Goal: Transaction & Acquisition: Purchase product/service

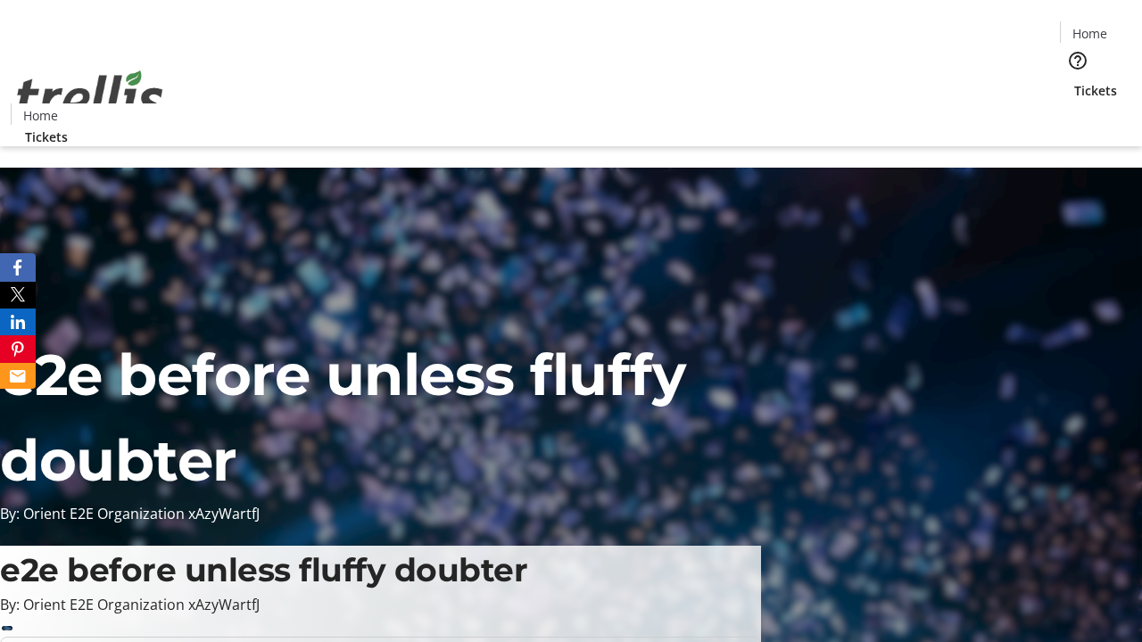
click at [1074, 81] on span "Tickets" at bounding box center [1095, 90] width 43 height 19
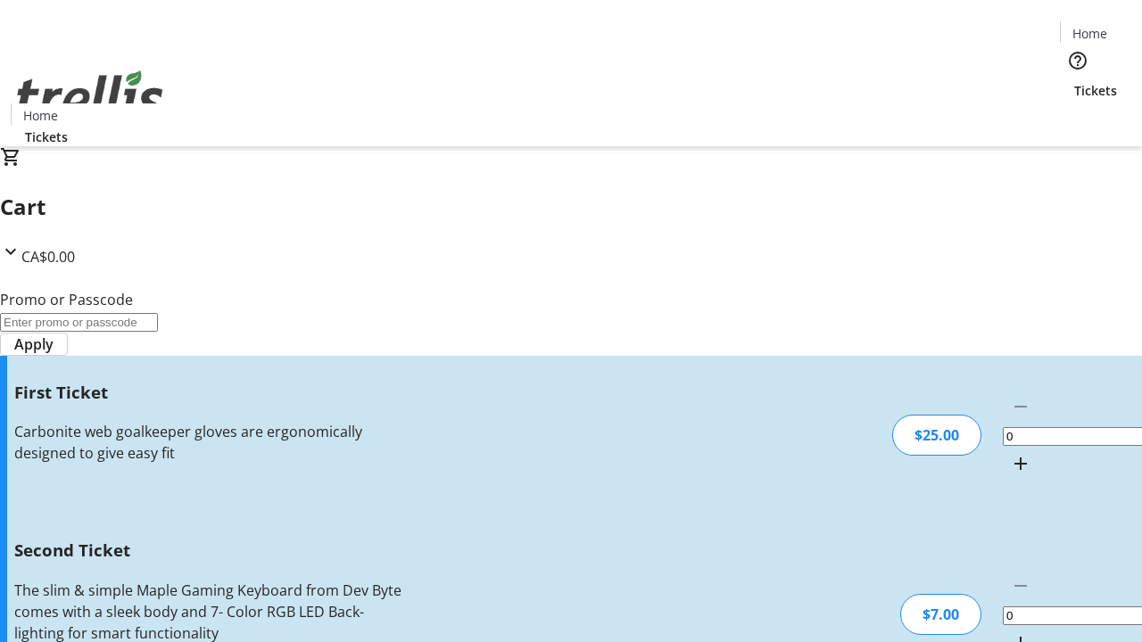
click at [1010, 453] on mat-icon "Increment by one" at bounding box center [1020, 463] width 21 height 21
type input "1"
click at [1010, 632] on mat-icon "Increment by one" at bounding box center [1020, 642] width 21 height 21
type input "2"
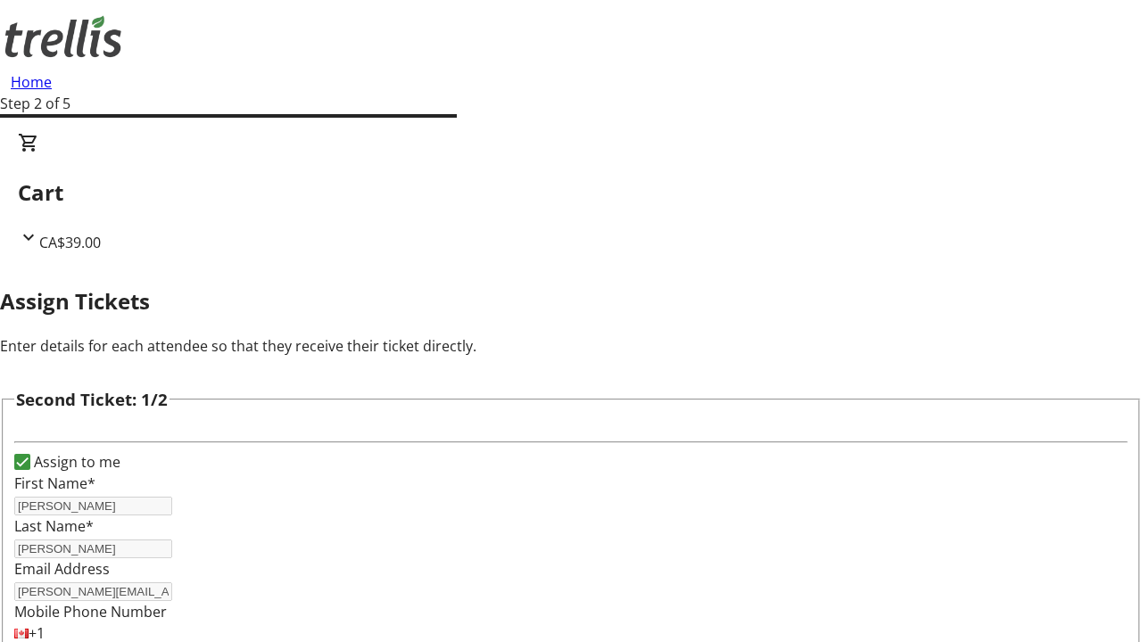
type input "[PERSON_NAME]"
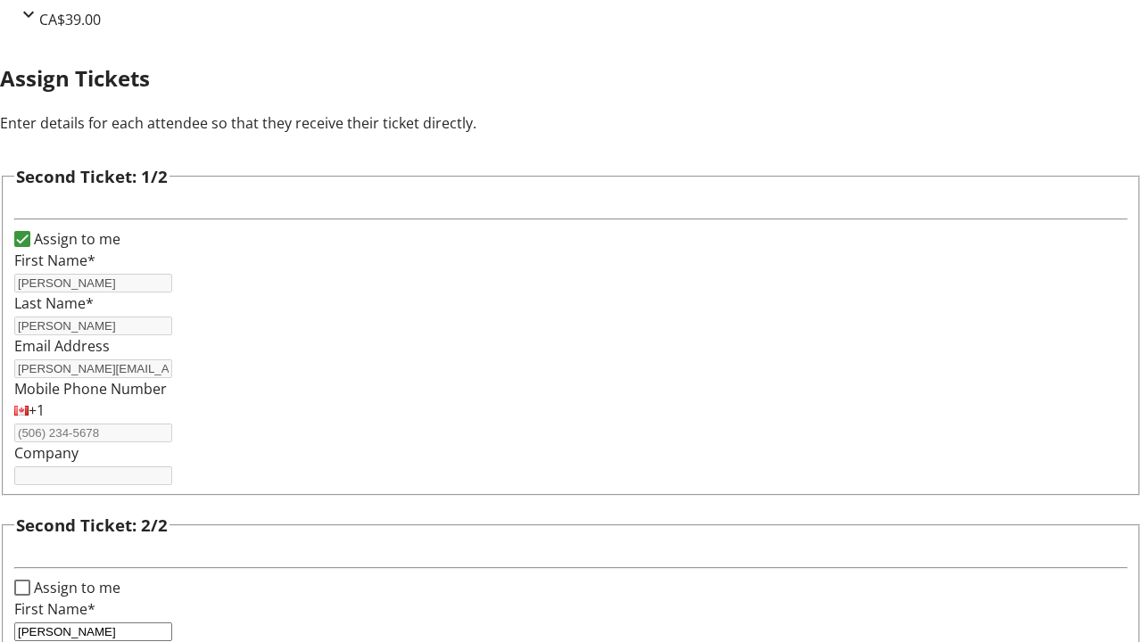
type input "[PERSON_NAME]"
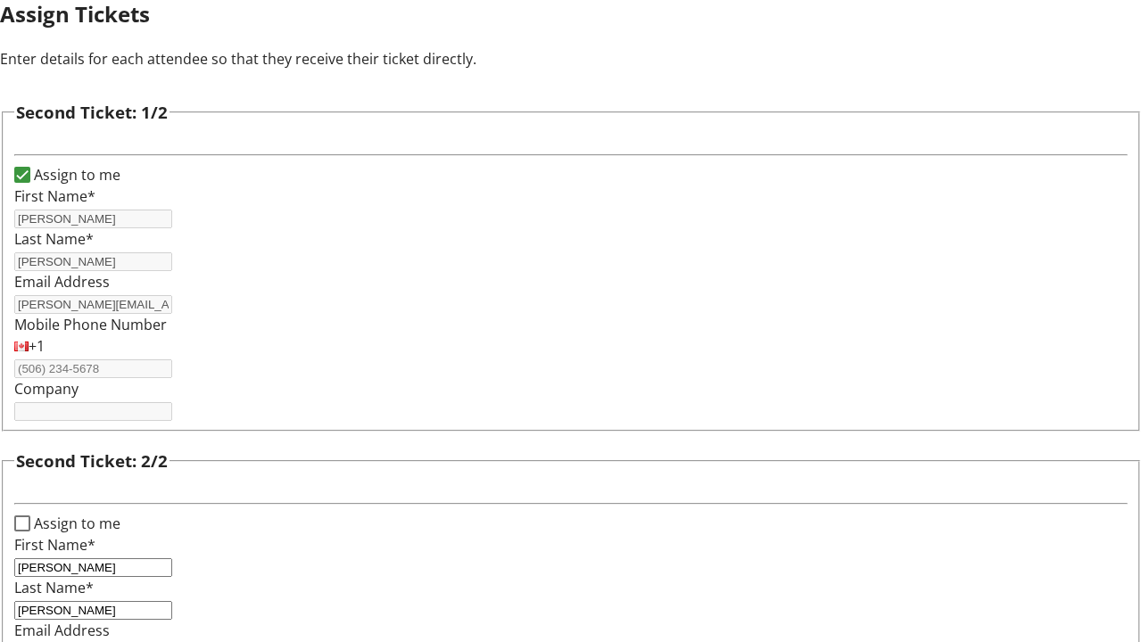
type input "[PERSON_NAME][EMAIL_ADDRESS][DOMAIN_NAME]"
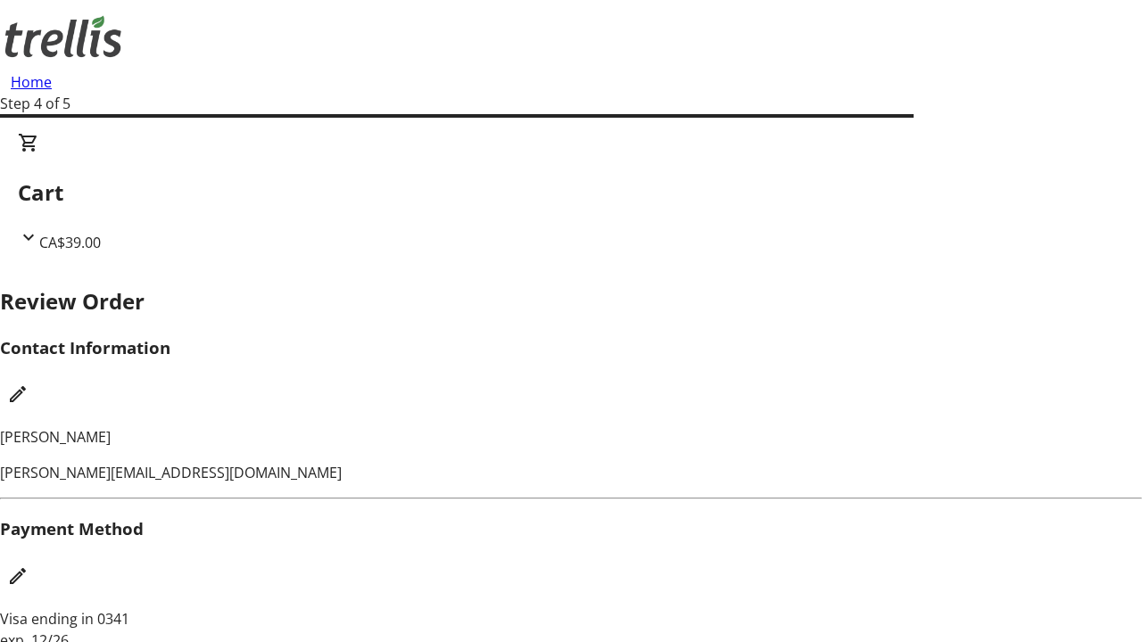
click at [29, 384] on mat-icon "Edit Contact Information" at bounding box center [17, 394] width 21 height 21
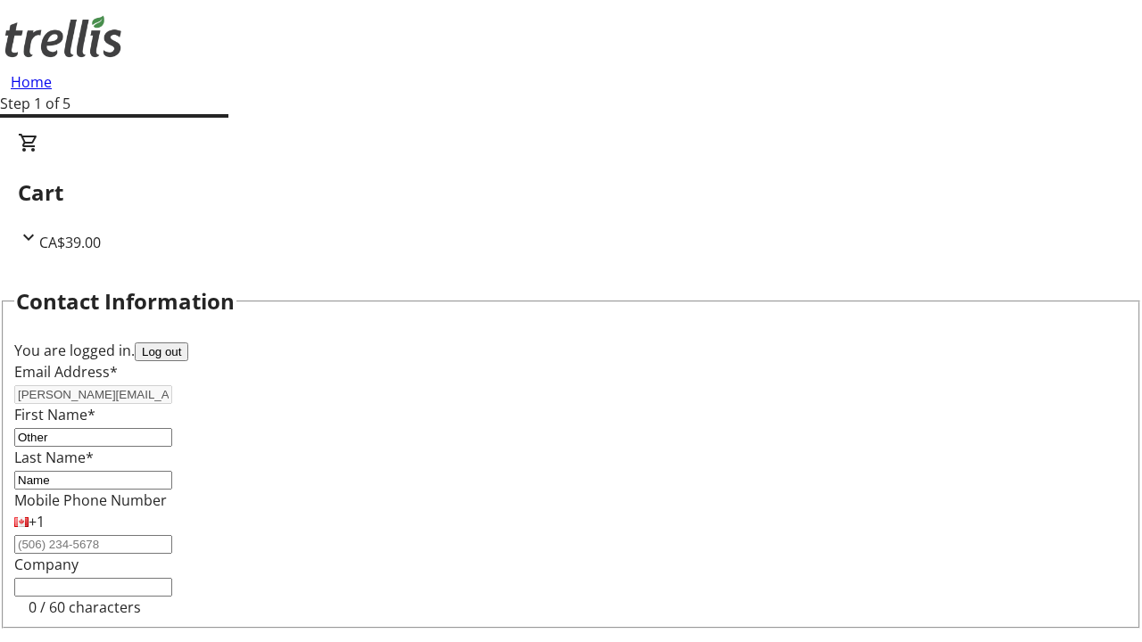
type input "Name"
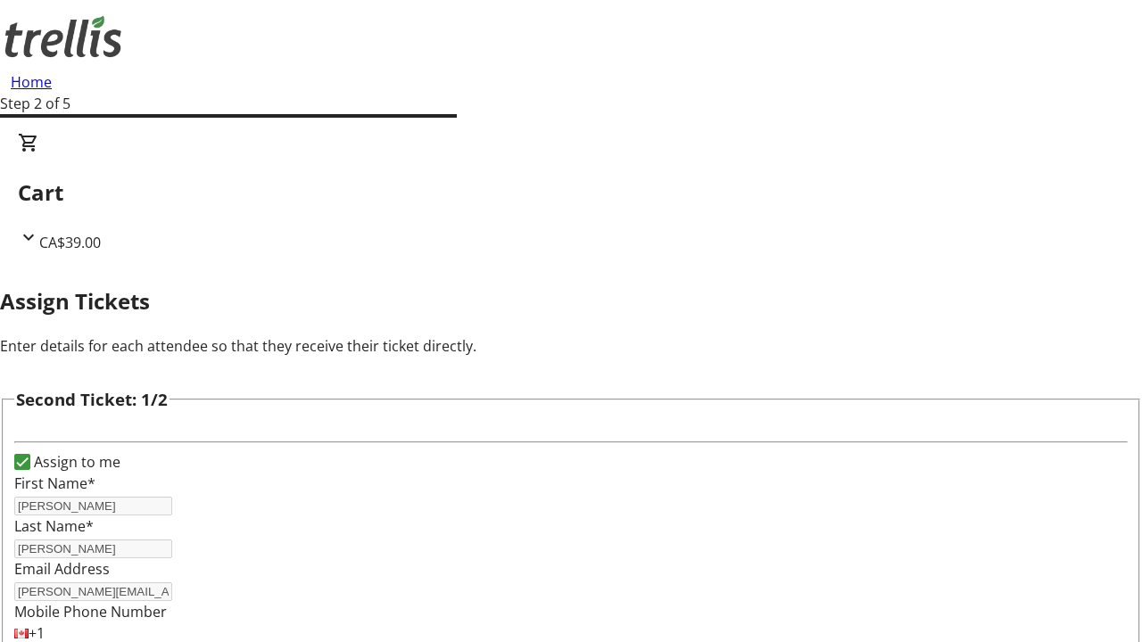
type input "New"
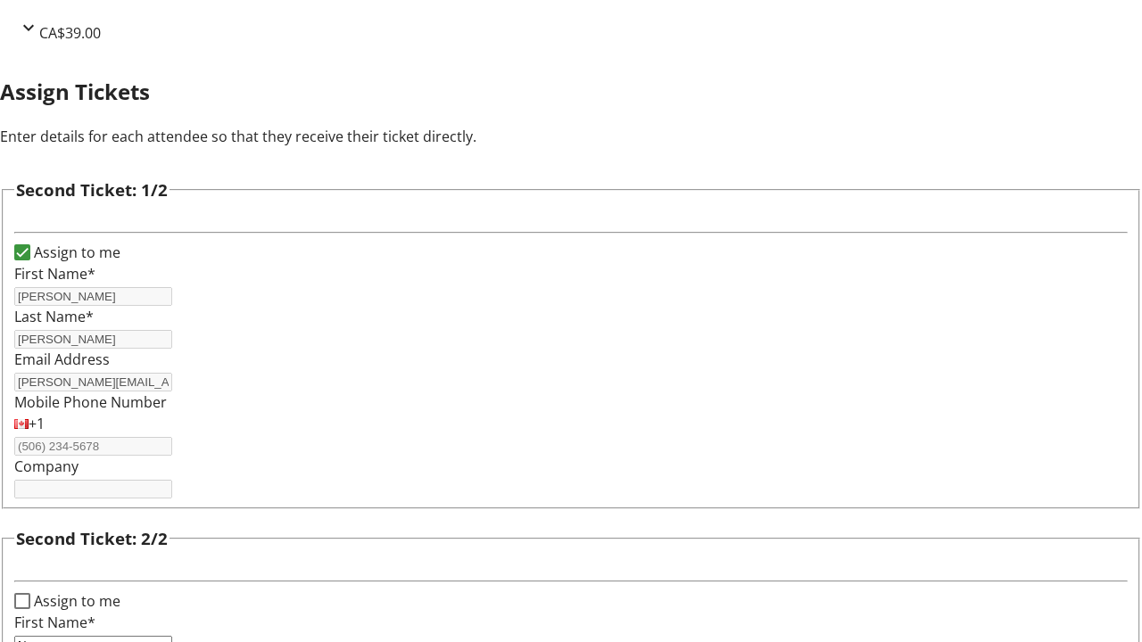
type input "Name"
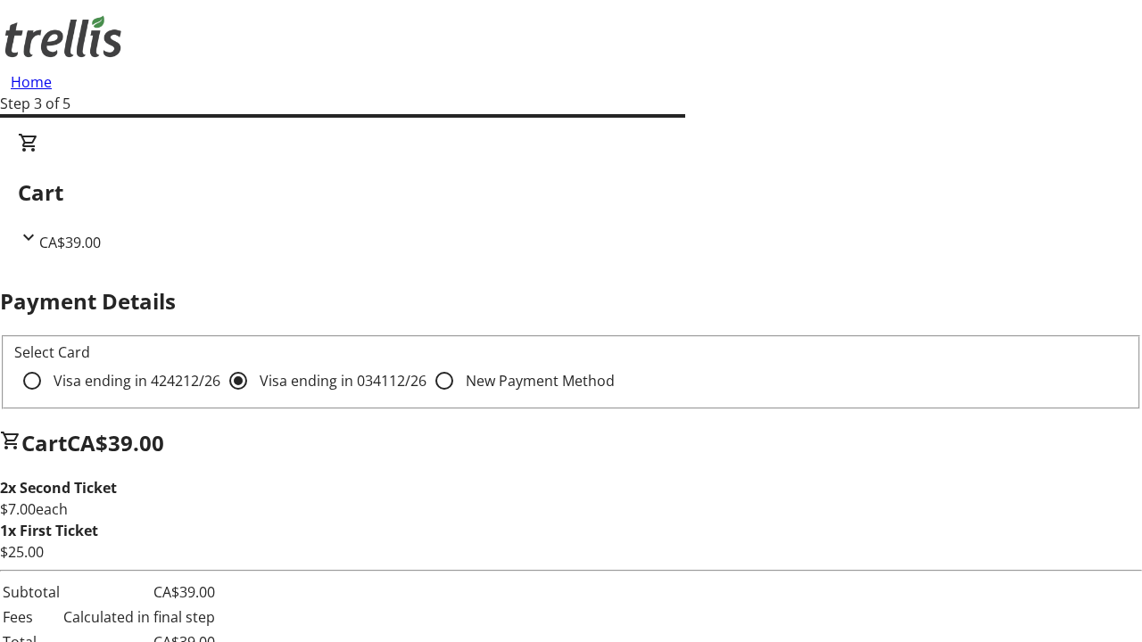
click at [50, 363] on input "Visa ending in 4242 12/26" at bounding box center [32, 381] width 36 height 36
radio input "true"
